Goal: Task Accomplishment & Management: Manage account settings

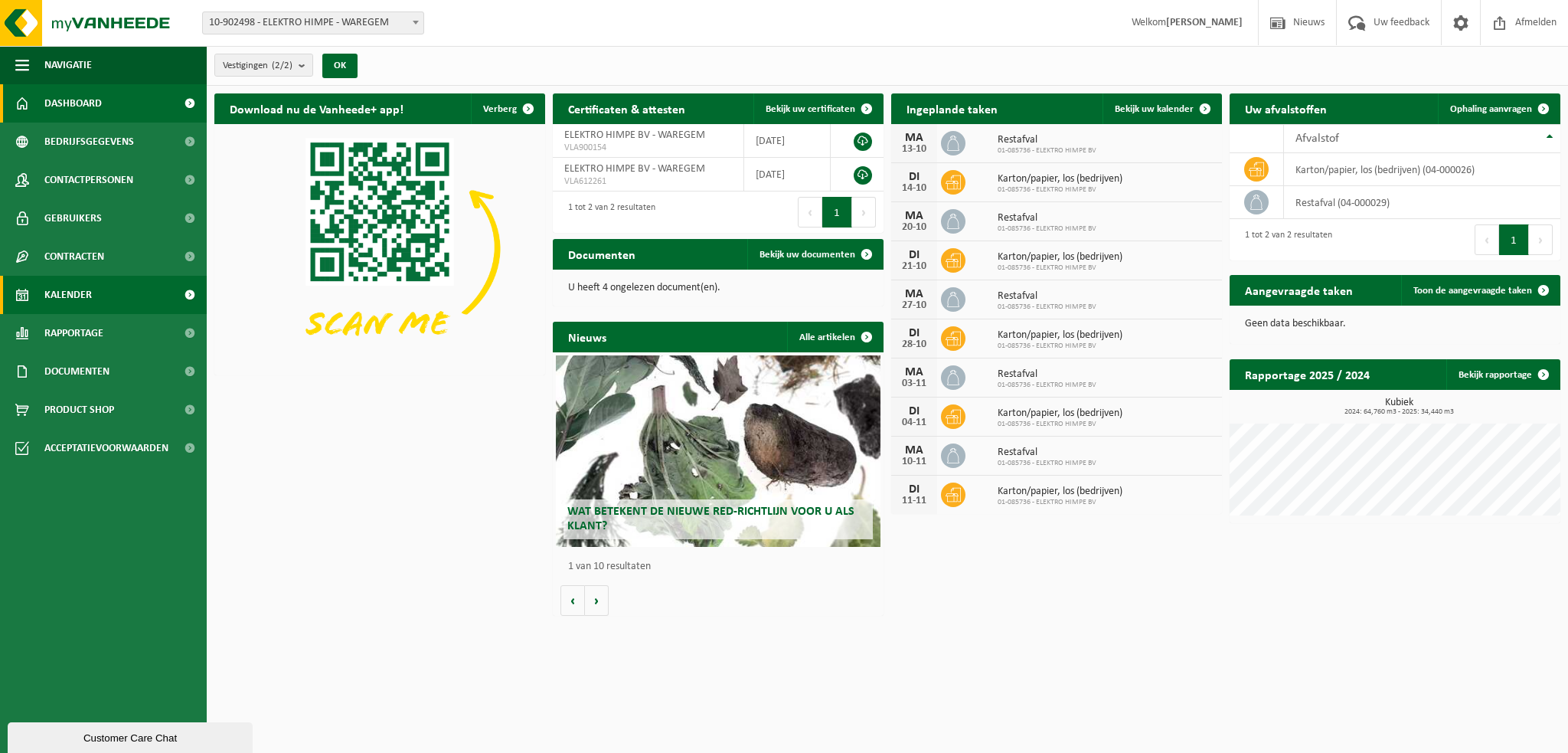
click at [74, 296] on span "Kalender" at bounding box center [69, 295] width 48 height 39
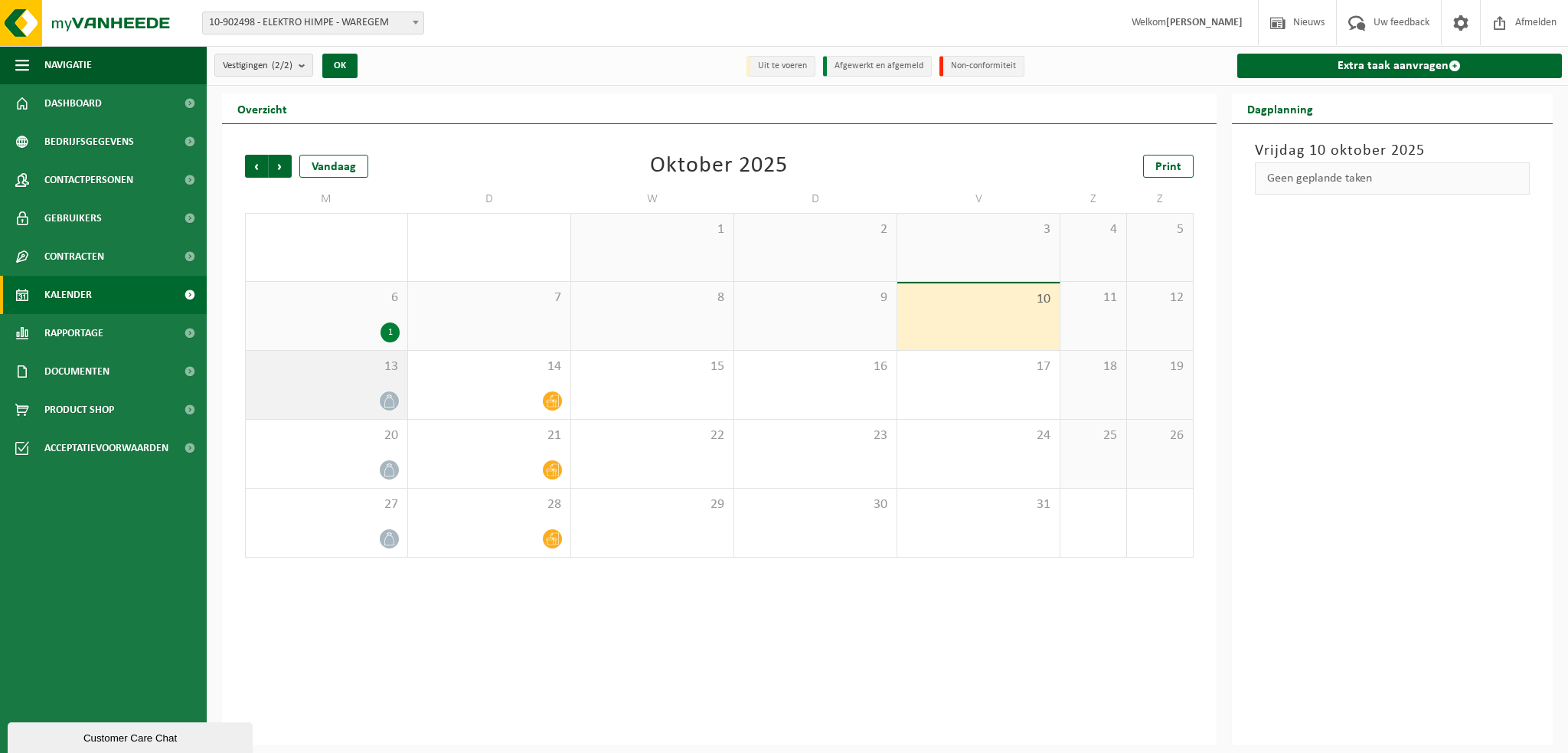
click at [401, 397] on div "13" at bounding box center [326, 385] width 161 height 68
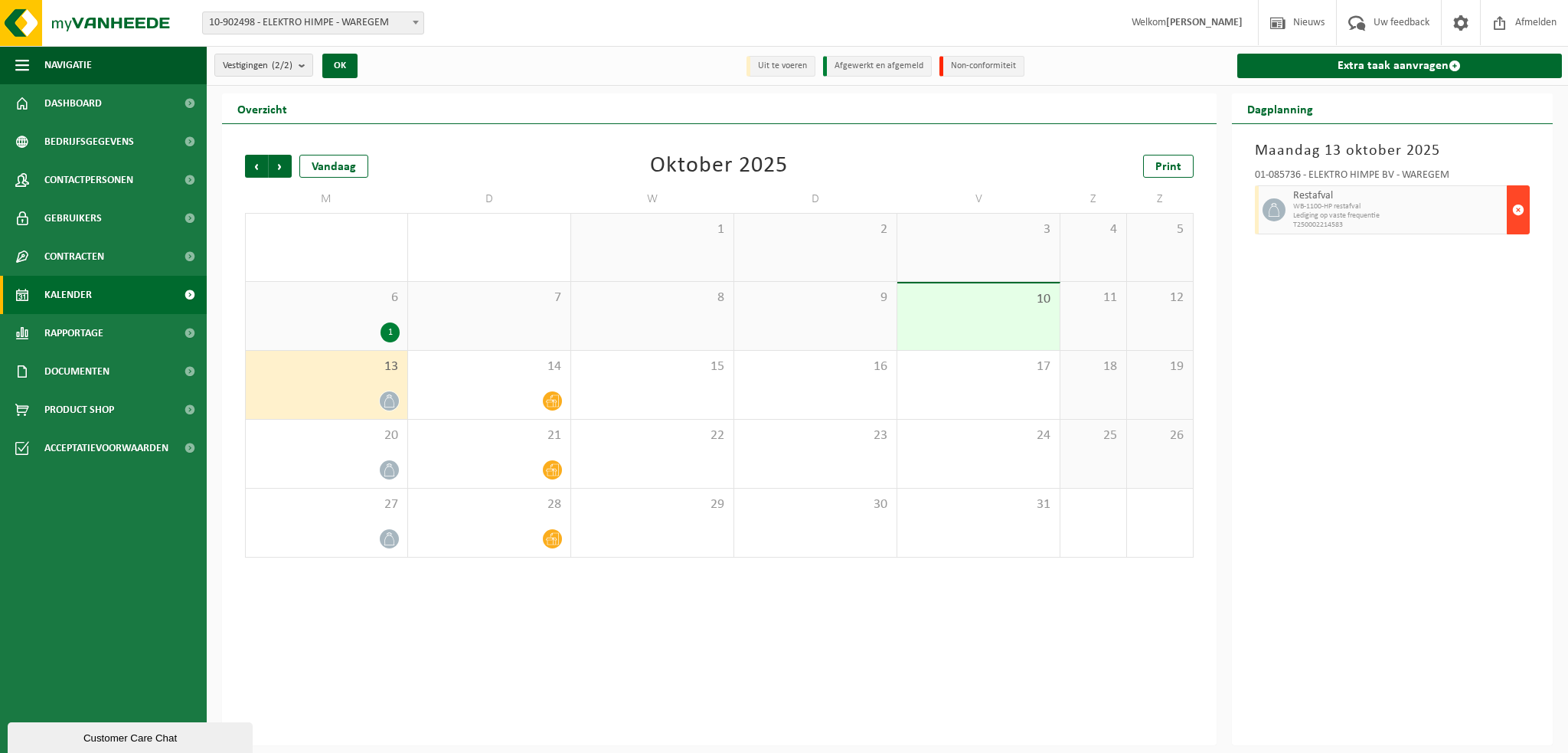
click at [1515, 204] on span "button" at bounding box center [1518, 210] width 12 height 31
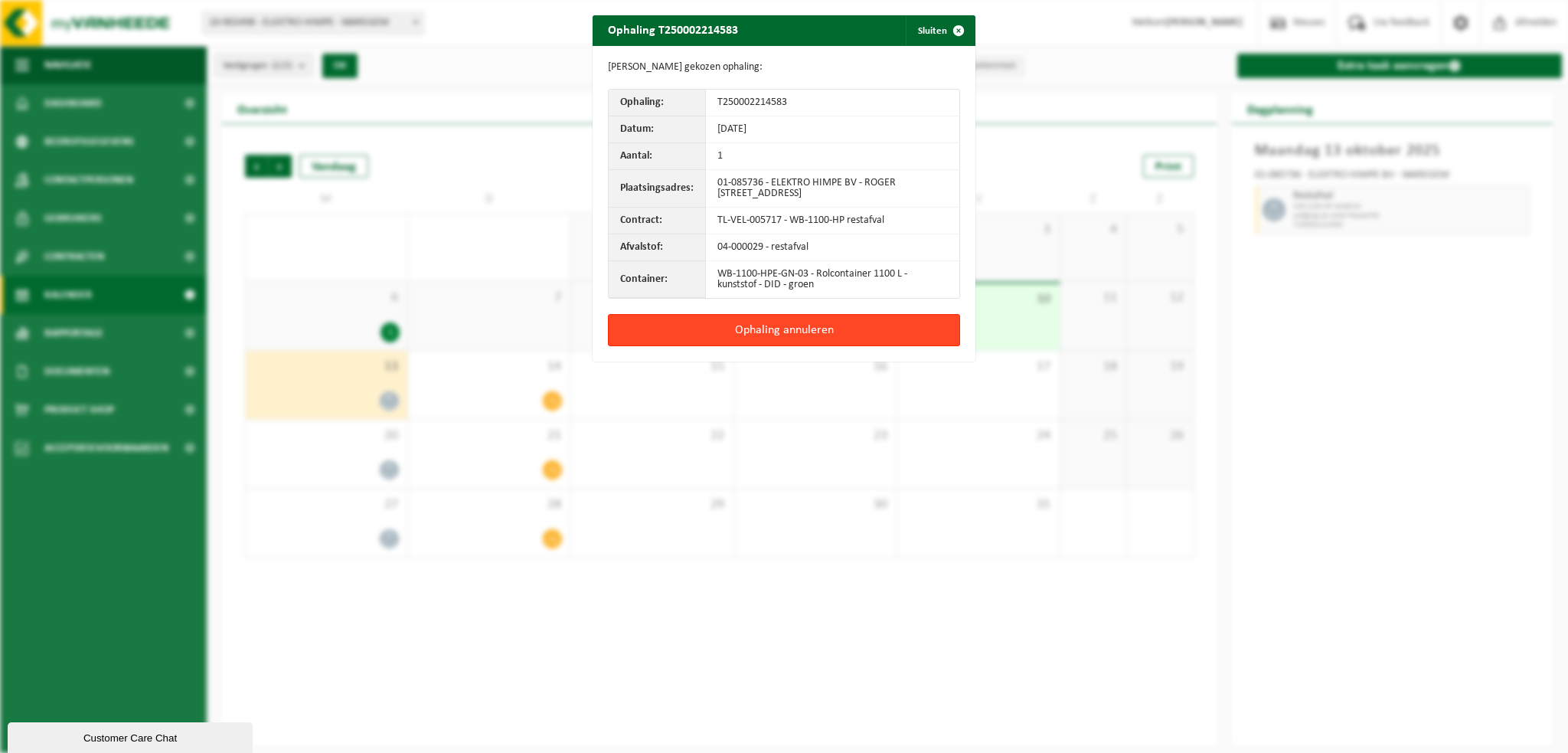
click at [777, 326] on button "Ophaling annuleren" at bounding box center [784, 330] width 352 height 32
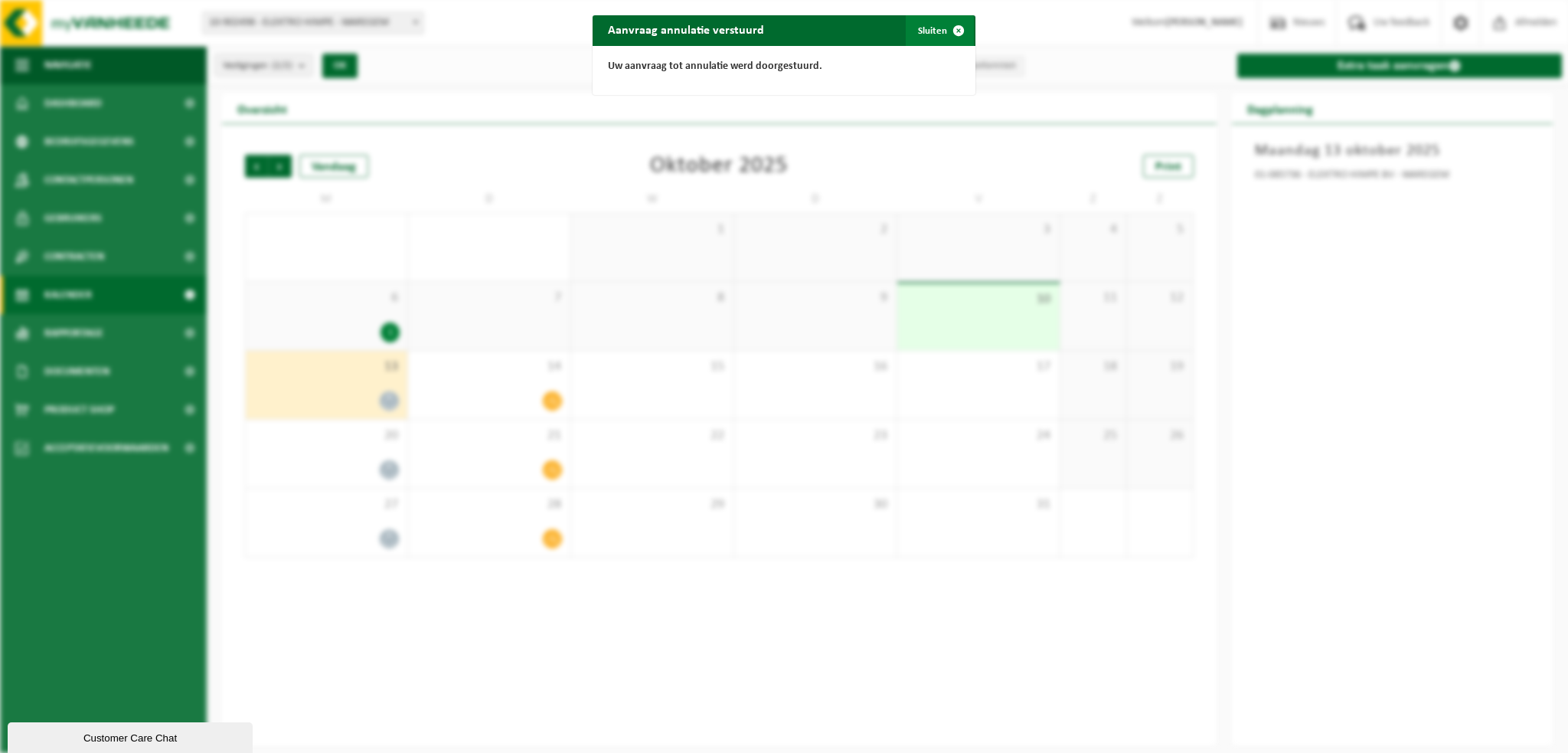
click at [925, 29] on button "Sluiten" at bounding box center [939, 31] width 68 height 31
